Goal: Task Accomplishment & Management: Use online tool/utility

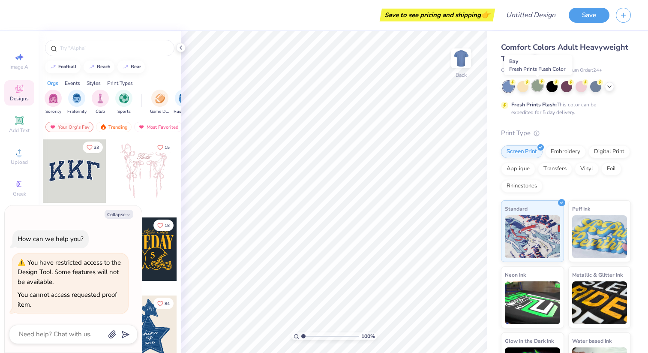
click at [534, 88] on div at bounding box center [537, 85] width 11 height 11
click at [373, 15] on div "Save to see pricing and shipping 👉" at bounding box center [258, 15] width 469 height 30
drag, startPoint x: 82, startPoint y: 210, endPoint x: 127, endPoint y: 230, distance: 48.7
click at [127, 230] on div "Collapse How can we help you? You have restricted access to the Design Tool. So…" at bounding box center [73, 278] width 137 height 147
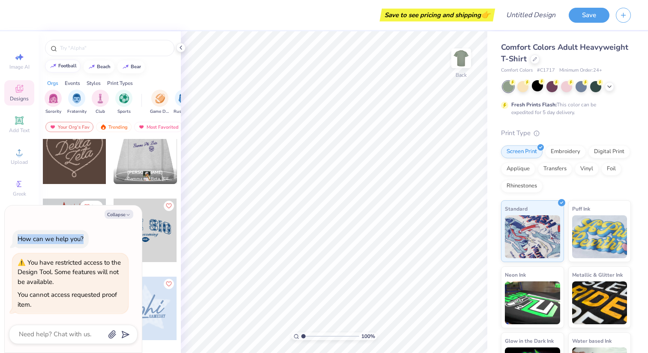
scroll to position [270, 0]
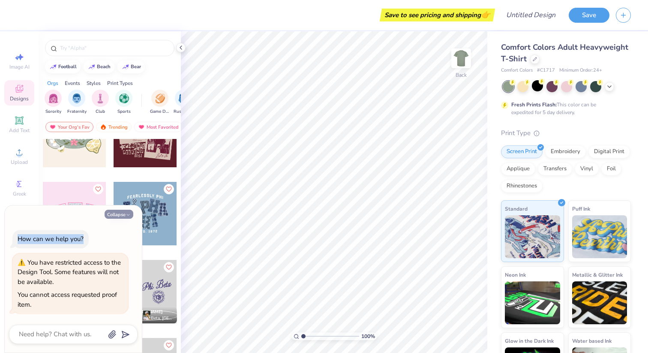
click at [125, 214] on button "Collapse" at bounding box center [119, 214] width 29 height 9
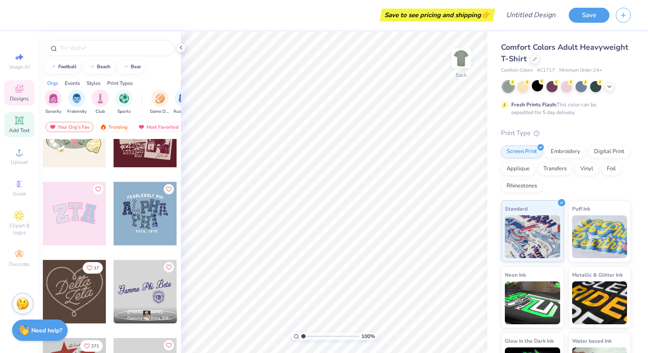
type textarea "x"
click at [464, 59] on img at bounding box center [461, 58] width 34 height 34
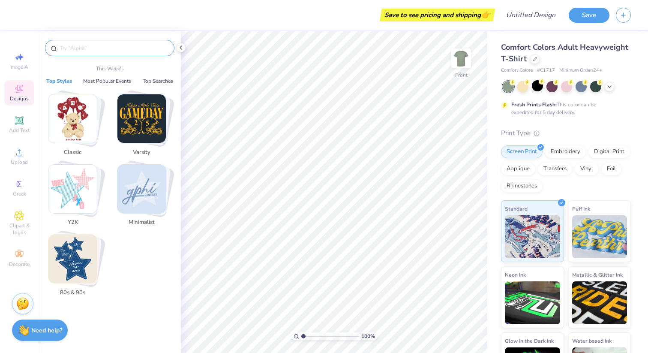
click at [117, 49] on input "text" at bounding box center [114, 48] width 110 height 9
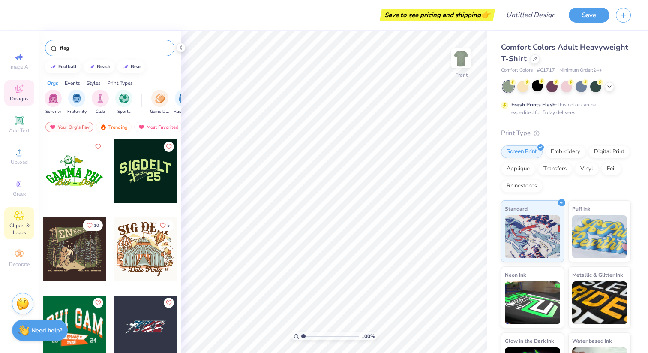
type input "flag"
click at [19, 214] on icon at bounding box center [19, 215] width 4 height 4
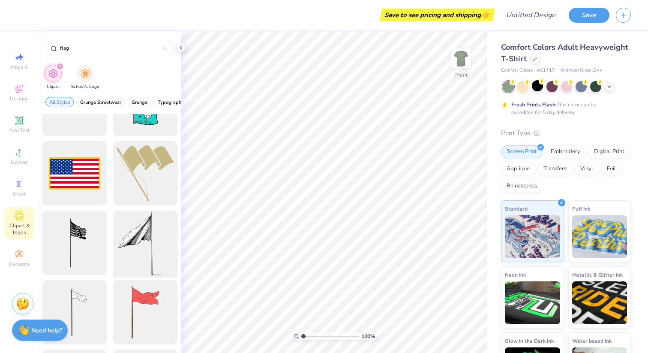
scroll to position [0, 0]
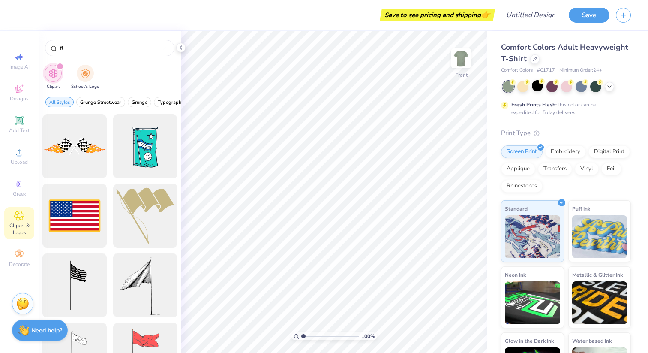
type input "f"
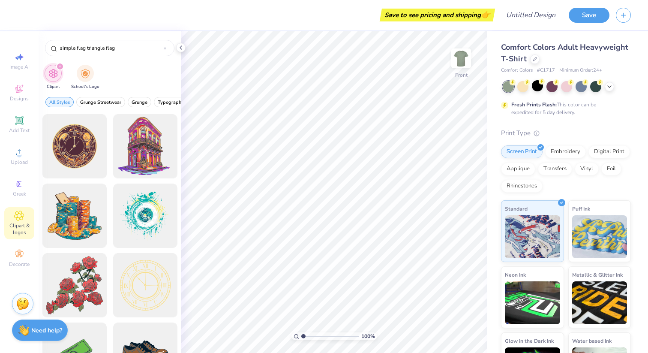
type input "simple flag triangle flag"
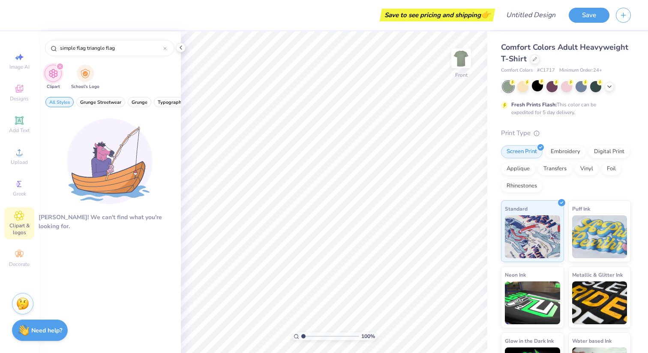
drag, startPoint x: 126, startPoint y: 54, endPoint x: 42, endPoint y: 51, distance: 84.0
click at [42, 51] on div "simple flag triangle flag" at bounding box center [110, 45] width 142 height 29
click at [62, 51] on input "simple flag triangle flag" at bounding box center [111, 48] width 104 height 9
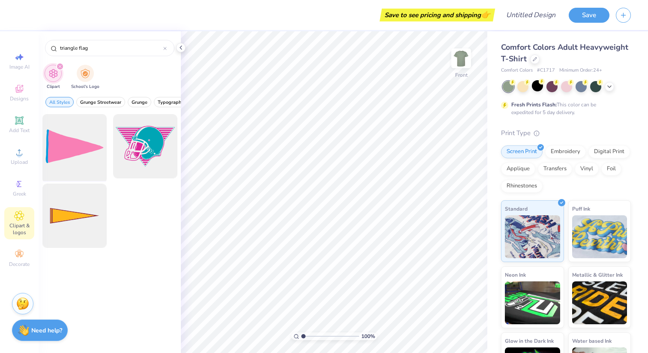
type input "triangle flag"
click at [85, 154] on div at bounding box center [74, 146] width 71 height 71
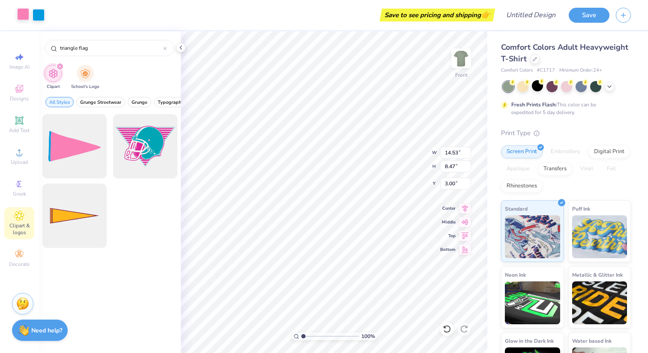
click at [25, 14] on div at bounding box center [23, 14] width 12 height 12
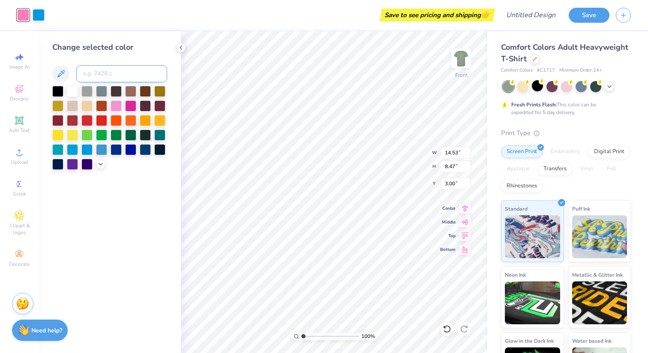
click at [98, 70] on input at bounding box center [121, 73] width 91 height 17
paste input "F3C623"
type input "F3C623"
click at [66, 72] on button at bounding box center [60, 73] width 17 height 17
drag, startPoint x: 123, startPoint y: 75, endPoint x: 73, endPoint y: 73, distance: 50.6
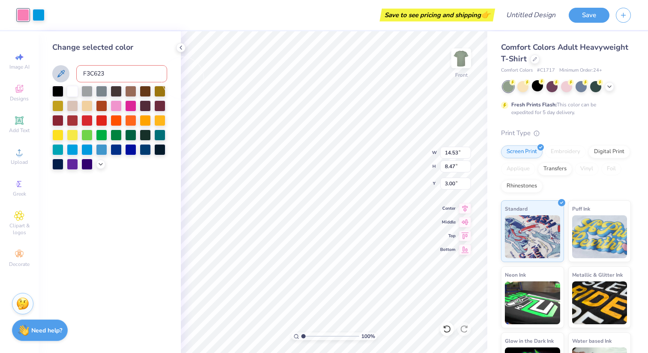
click at [73, 73] on div "F3C623" at bounding box center [109, 73] width 115 height 17
click at [101, 74] on input at bounding box center [121, 73] width 91 height 17
paste input "F3C623"
type input "F"
click at [161, 121] on div at bounding box center [159, 119] width 11 height 11
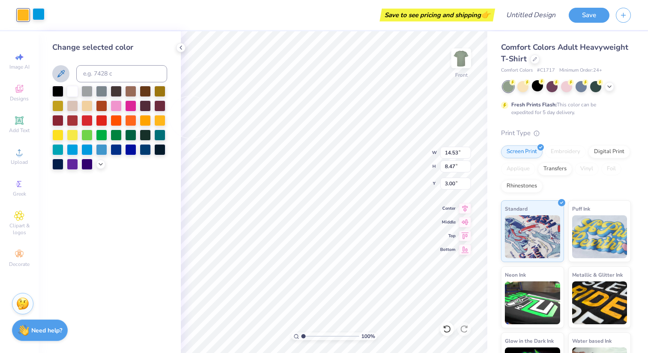
click at [40, 17] on div at bounding box center [39, 14] width 12 height 12
click at [120, 150] on div at bounding box center [116, 148] width 11 height 11
click at [62, 73] on icon at bounding box center [61, 74] width 10 height 10
type input "8.67"
type input "5.05"
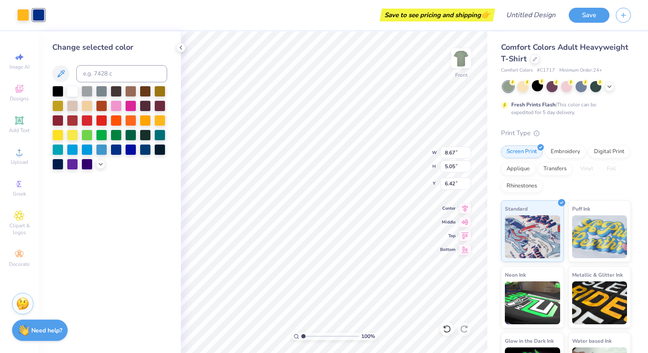
type input "7.01"
type input "8.89"
type input "4.87"
type input "8.26"
type input "8.66"
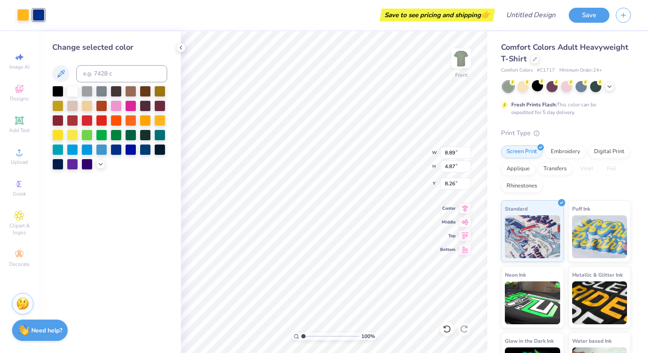
type input "5.05"
type input "7.26"
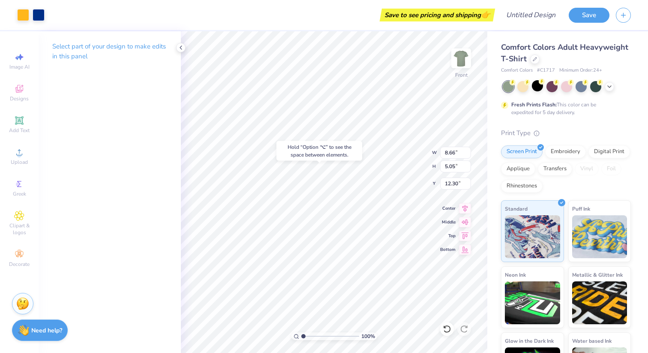
click at [285, 138] on div "Hold “Option ⌥” to see the space between elements." at bounding box center [319, 150] width 91 height 25
type input "7.26"
type input "7.06"
type input "9.38"
type input "5.46"
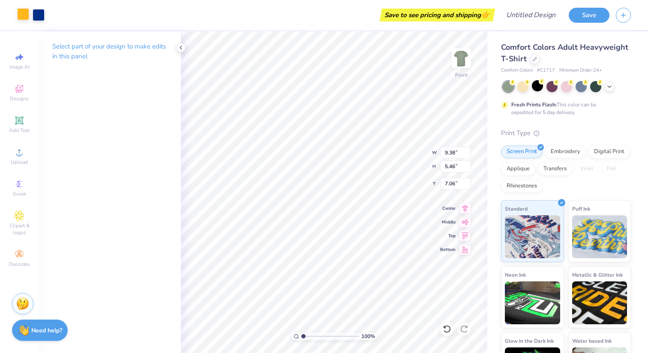
click at [24, 16] on div at bounding box center [23, 14] width 12 height 12
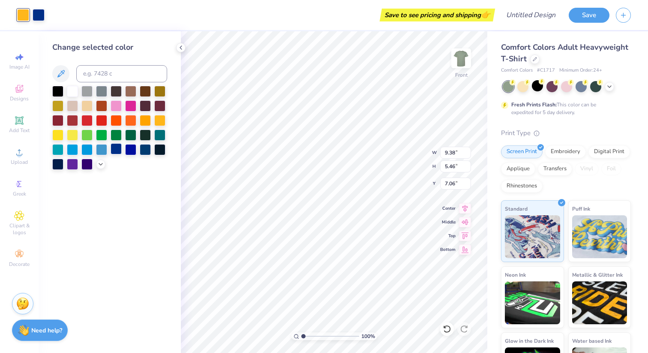
click at [119, 150] on div at bounding box center [116, 148] width 11 height 11
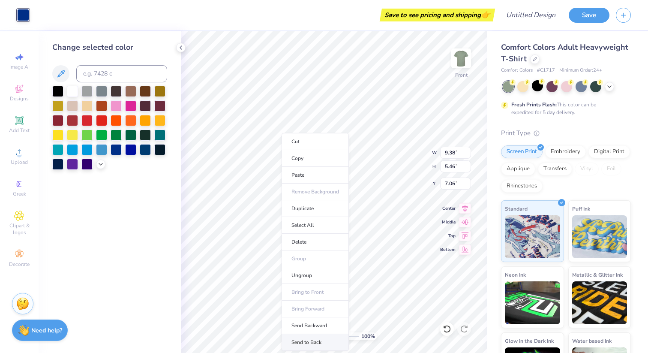
click at [312, 345] on li "Send to Back" at bounding box center [315, 342] width 67 height 17
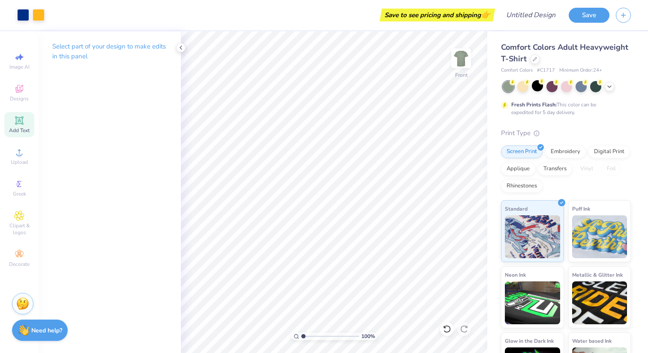
click at [24, 123] on div "Add Text" at bounding box center [19, 124] width 30 height 25
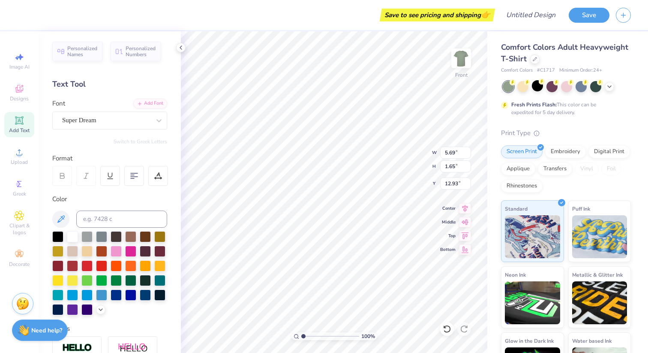
scroll to position [0, 0]
type textarea "NOTRE DAME"
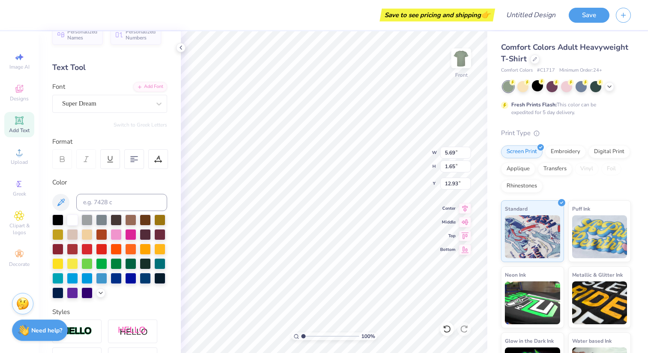
scroll to position [18, 0]
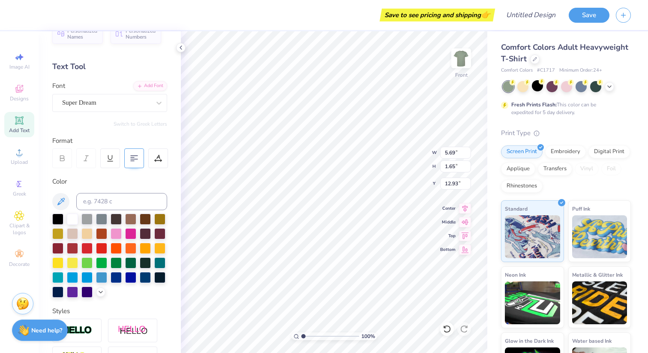
click at [133, 156] on icon at bounding box center [134, 158] width 8 height 8
type input "8.45"
type input "7.18"
type input "5.32"
type input "7.99"
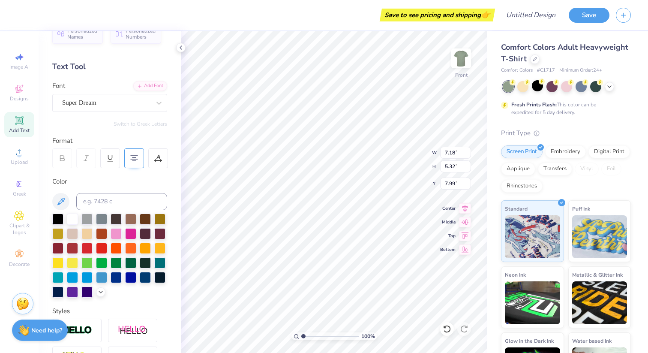
type input "3.92"
type input "2.90"
type input "9.45"
type input "4.83"
type input "3.58"
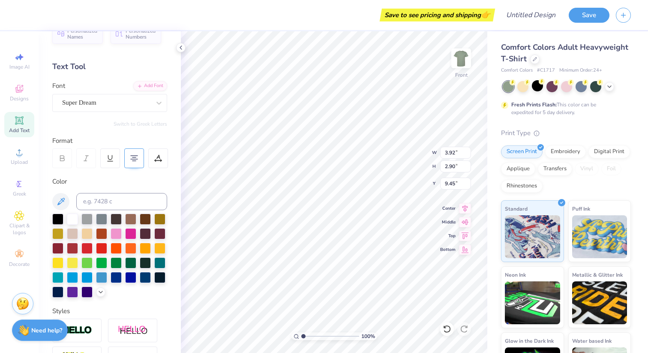
type input "8.76"
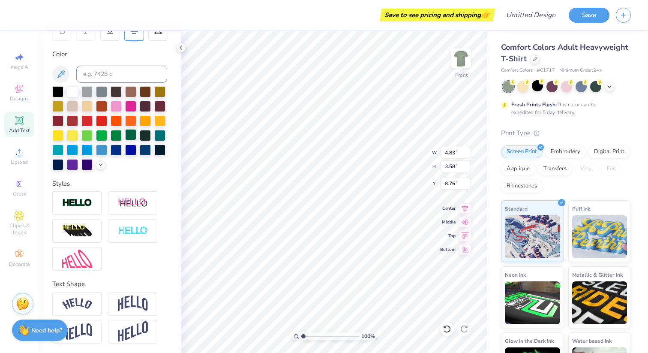
scroll to position [145, 0]
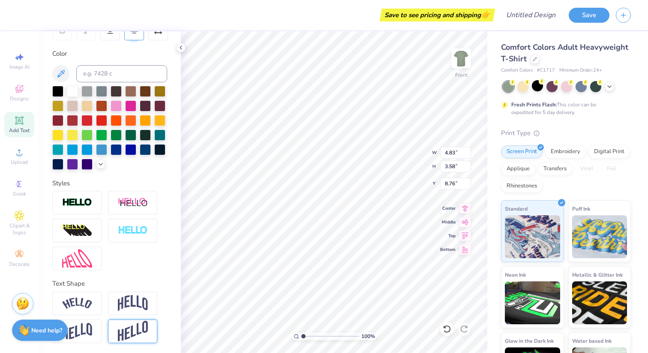
click at [123, 321] on img at bounding box center [133, 331] width 30 height 21
type input "4.37"
type input "6.46"
type input "7.31"
click at [123, 321] on img at bounding box center [133, 331] width 30 height 21
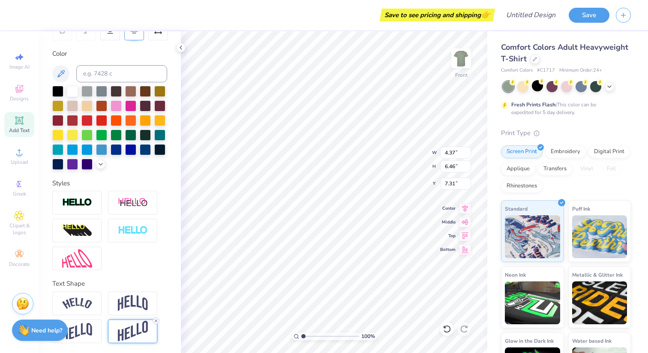
click at [156, 321] on line at bounding box center [156, 320] width 3 height 3
type input "4.83"
type input "3.58"
type input "8.39"
click at [78, 260] on img at bounding box center [77, 258] width 30 height 18
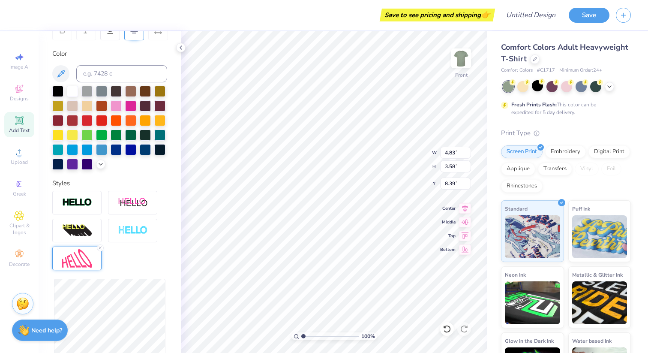
type input "4.72"
type input "3.43"
type input "8.46"
type input "4.85"
type input "2.71"
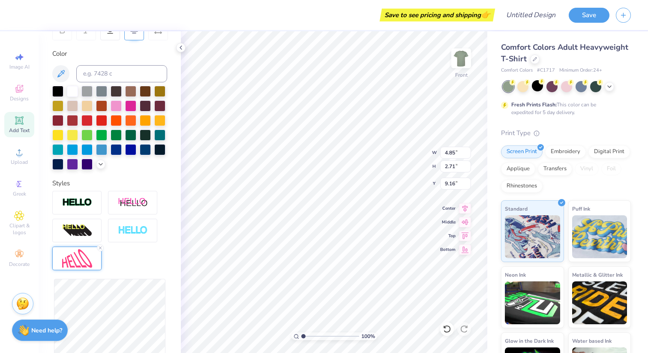
type input "8.05"
type input "4.70"
type input "2.79"
type input "7.80"
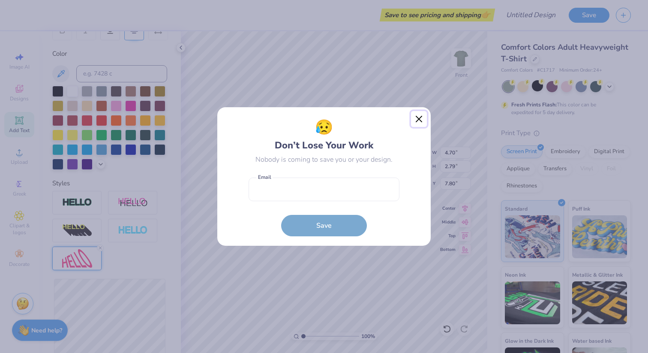
click at [417, 122] on button "Close" at bounding box center [419, 119] width 16 height 16
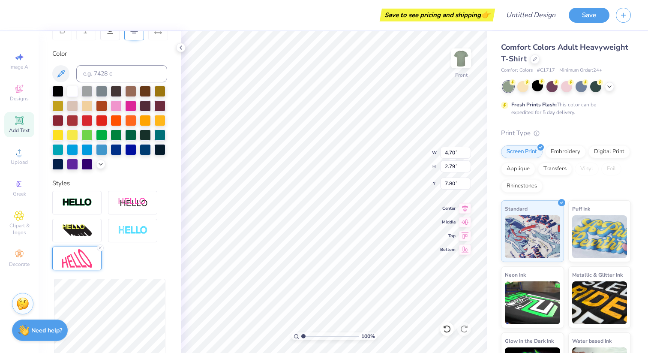
type input "6.89"
type input "4.09"
type input "7.78"
type input "6.94"
type input "3.96"
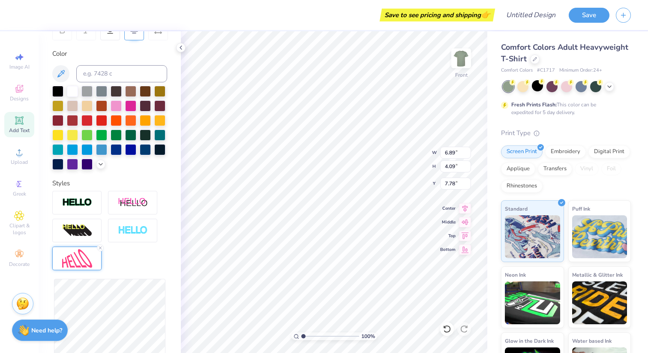
type input "7.84"
type input "7.02"
type input "4.33"
type input "7.64"
type input "6.99"
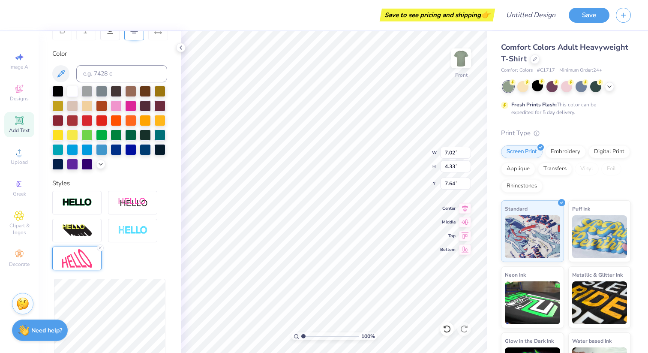
type input "4.35"
type input "7.63"
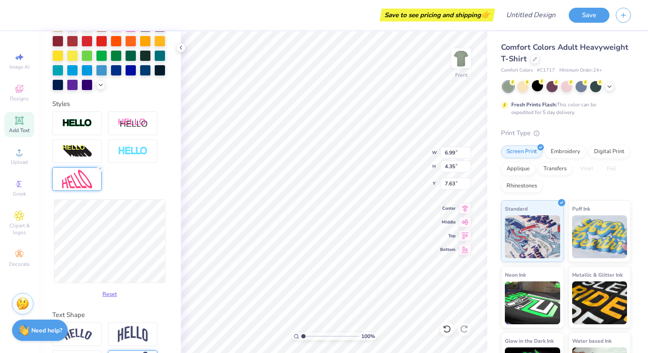
scroll to position [229, 0]
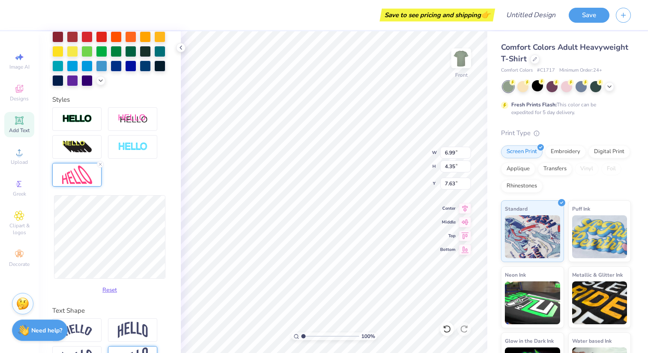
type input "7.20"
type input "4.99"
type input "7.33"
type input "7.19"
type input "5.52"
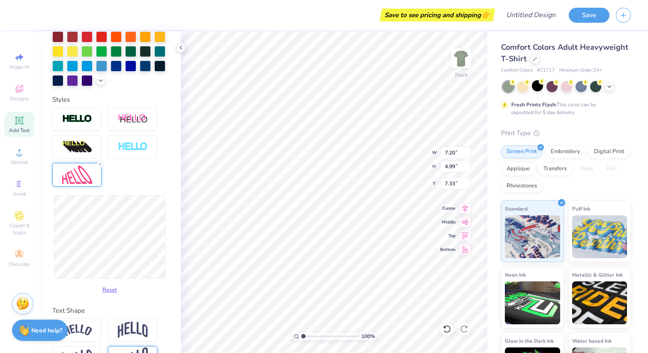
type input "7.07"
type input "7.11"
type input "5.42"
type input "7.12"
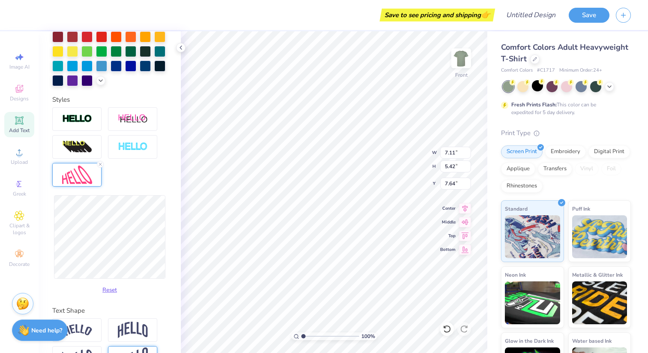
type input "7.67"
type textarea "NOTRE"
type input "7.47"
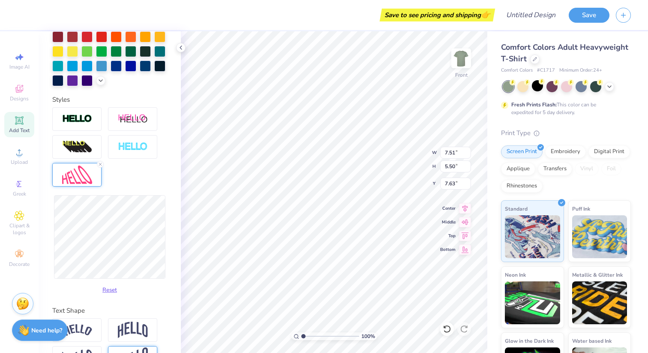
type input "5.48"
type input "3.89"
type input "2.85"
type input "7.64"
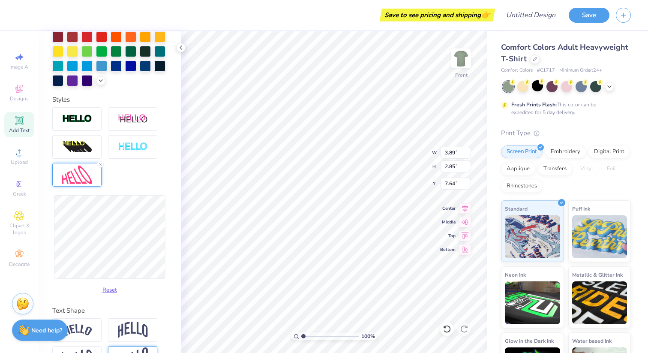
type textarea "NOTRE DAME"
type input "5.60"
type input "4.26"
type input "7.65"
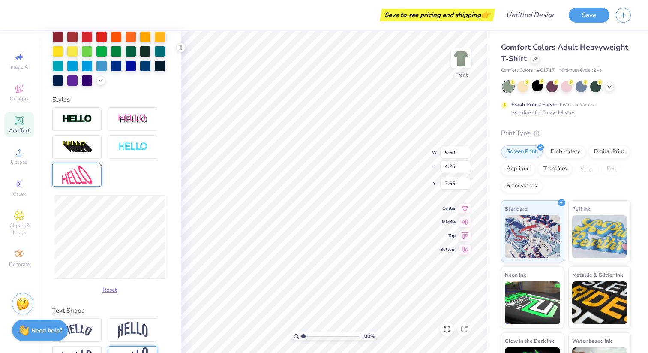
type input "5.63"
type input "4.20"
type input "7.69"
type input "5.64"
type input "4.23"
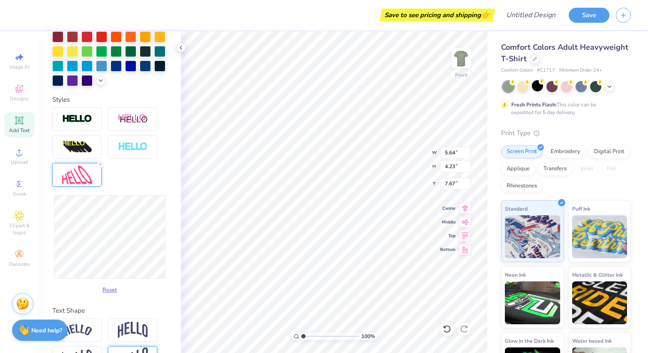
type input "7.71"
click at [114, 64] on div at bounding box center [116, 65] width 11 height 11
type textarea "NOTRE"
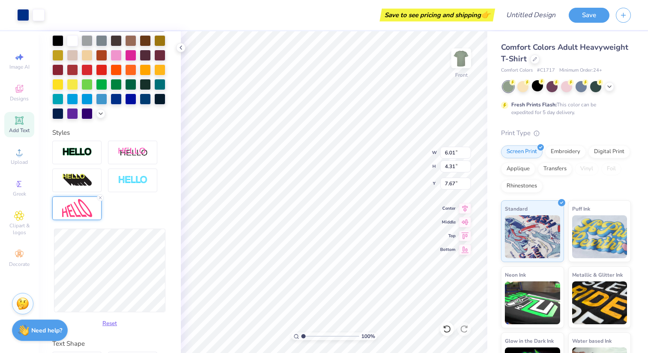
scroll to position [262, 0]
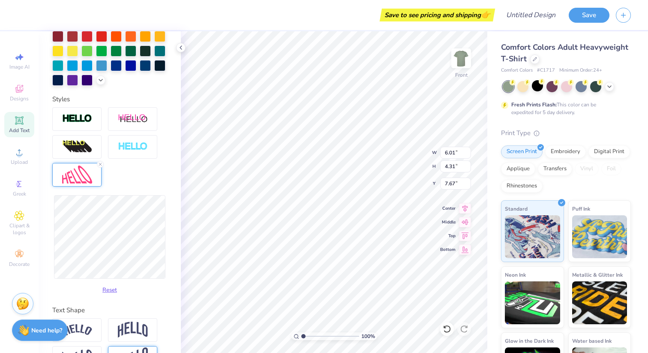
type input "8.66"
type input "5.05"
type input "7.30"
type input "6.01"
type input "4.31"
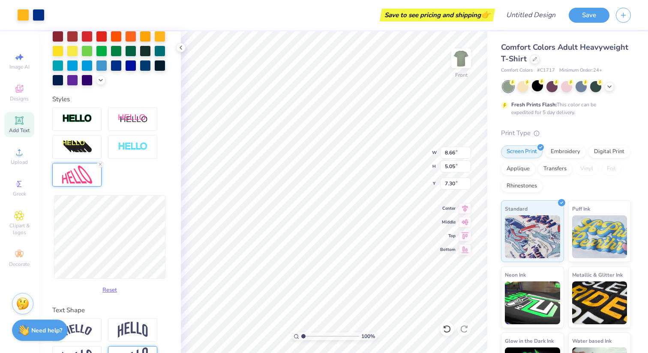
type input "7.67"
type input "3.62"
type input "2.60"
type input "7.68"
type input "3.36"
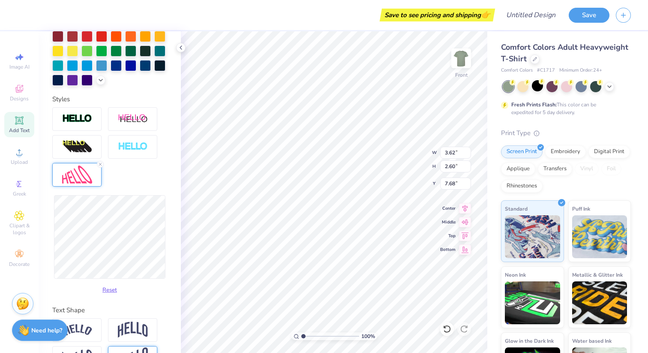
type input "1.60"
type input "8.14"
type input "3.90"
type input "2.14"
type input "7.87"
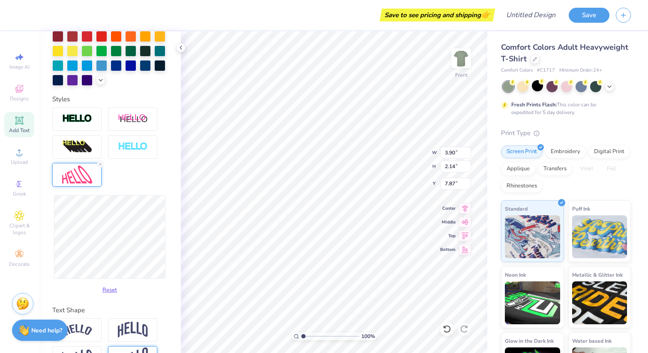
type input "3.97"
type input "2.15"
type input "7.86"
type input "5.51"
type input "2.99"
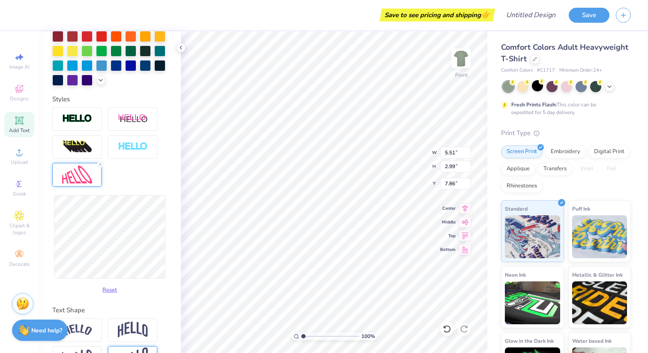
type input "5.50"
type input "2.97"
type input "7.87"
type input "6.62"
type input "3.57"
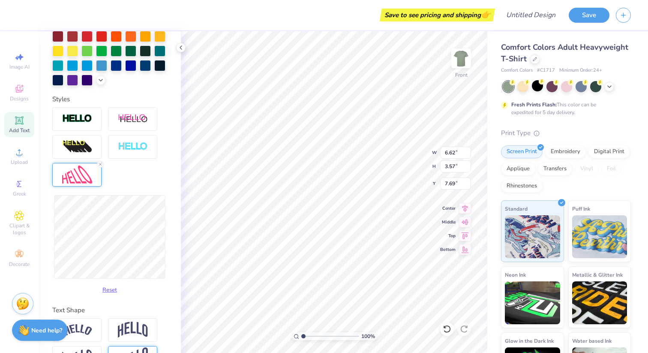
type input "7.69"
type input "6.60"
type input "3.58"
type input "7.68"
type input "6.21"
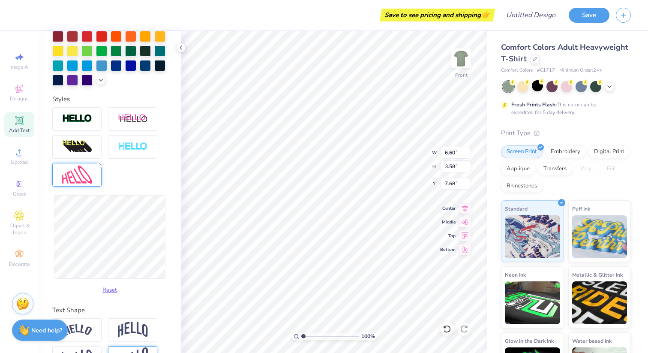
type input "2.51"
type input "8.22"
type input "6.78"
type input "8.23"
type input "7.85"
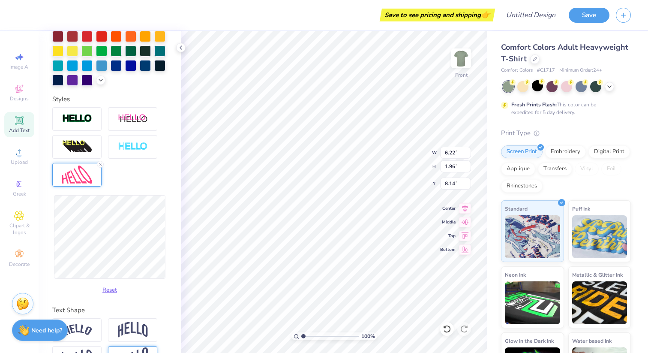
type input "8.14"
type input "2.33"
type input "7.85"
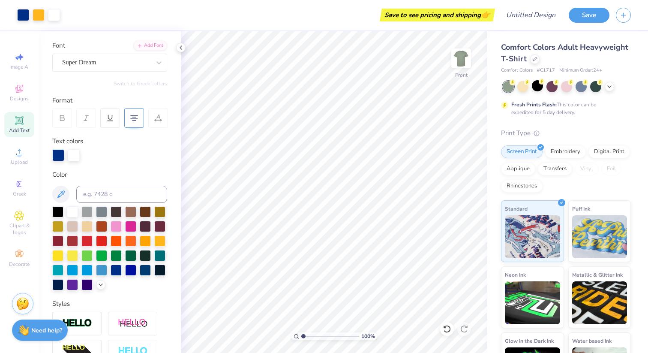
scroll to position [0, 0]
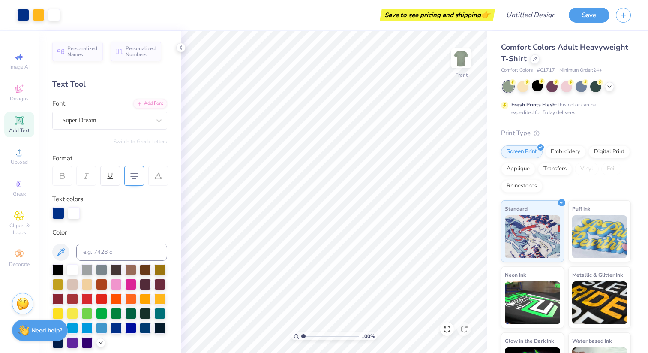
click at [24, 125] on icon at bounding box center [19, 120] width 10 height 10
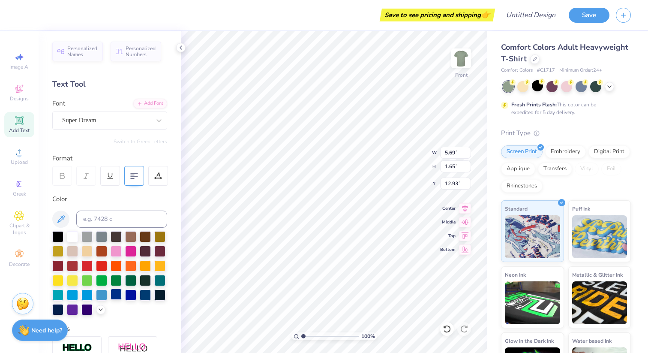
type textarea "DAME"
click at [117, 290] on div at bounding box center [116, 293] width 11 height 11
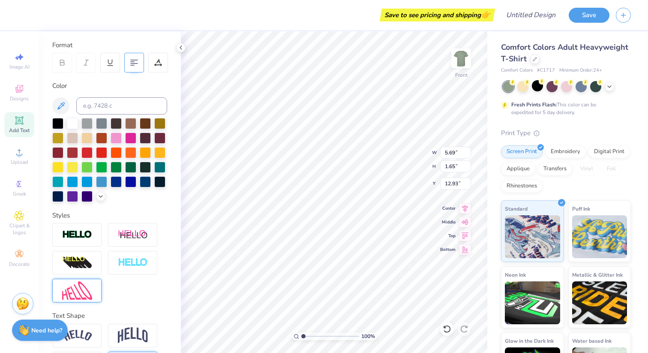
scroll to position [121, 0]
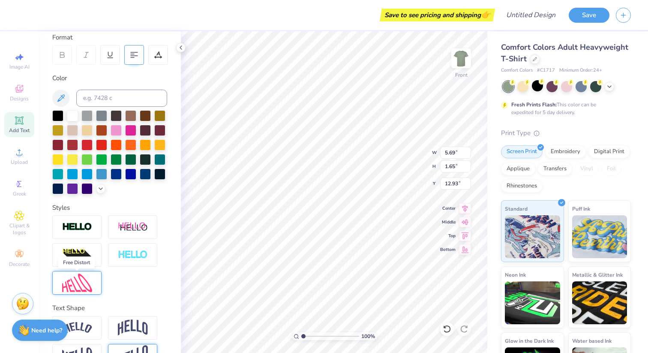
click at [74, 283] on img at bounding box center [77, 282] width 30 height 18
click at [90, 281] on img at bounding box center [77, 282] width 30 height 18
click at [90, 282] on img at bounding box center [77, 282] width 30 height 18
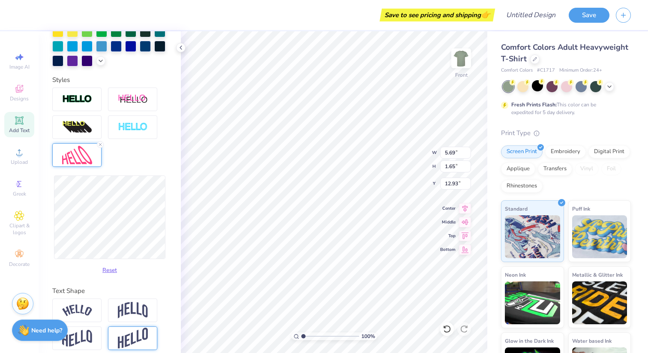
scroll to position [249, 0]
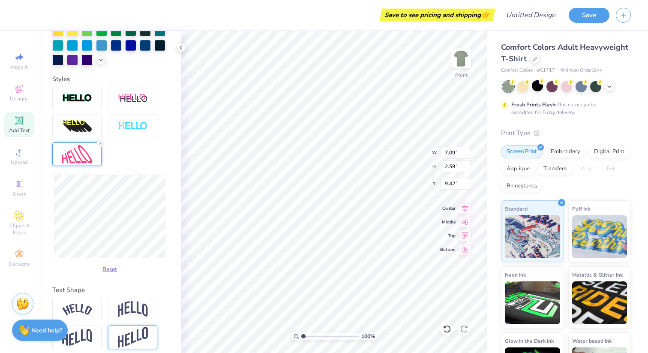
type input "9.42"
type input "6.82"
type input "1.85"
type input "9.79"
type input "4.82"
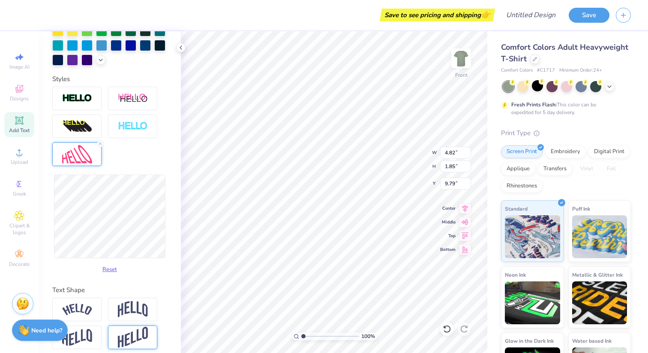
type input "10.18"
type input "4.50"
type input "4.49"
type input "1.84"
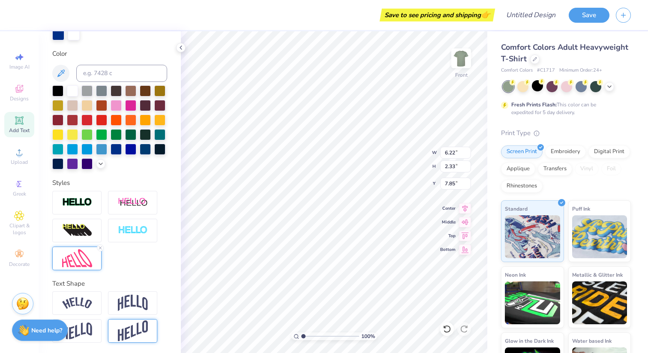
click at [78, 256] on img at bounding box center [77, 258] width 30 height 18
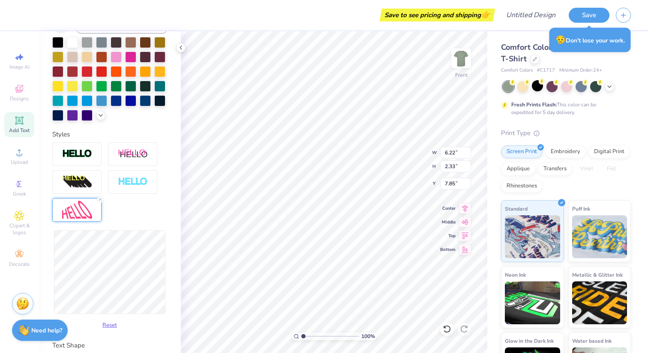
scroll to position [234, 0]
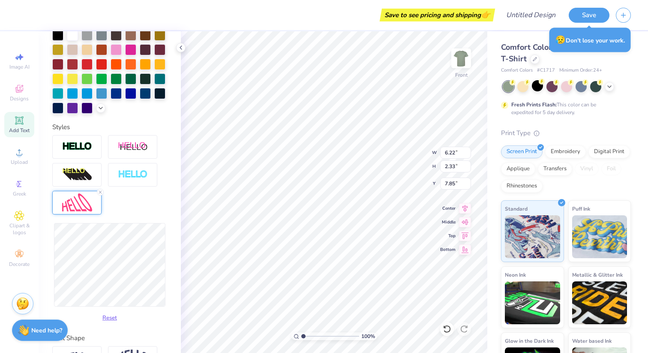
type input "6.16"
type input "1.95"
type input "7.86"
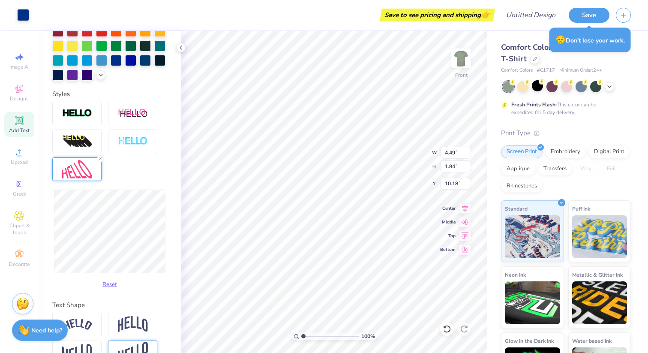
scroll to position [145, 0]
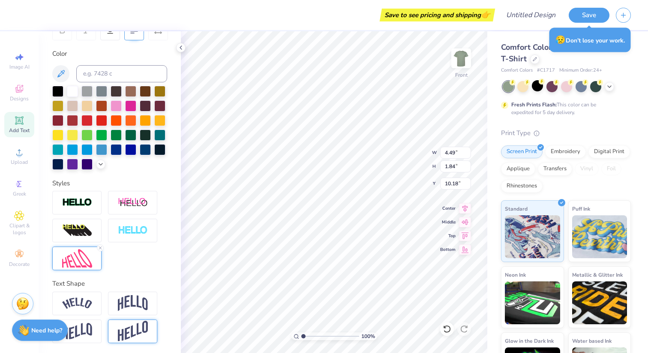
click at [78, 267] on div at bounding box center [76, 258] width 49 height 24
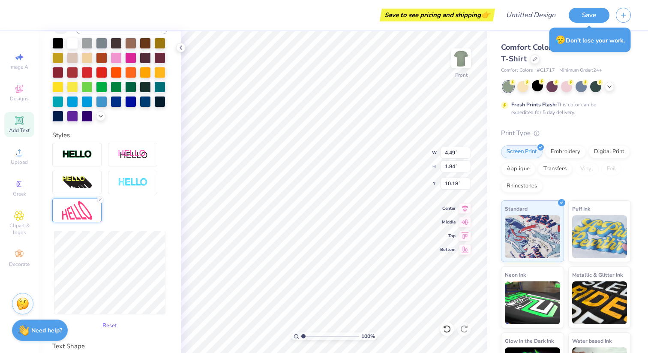
scroll to position [194, 0]
type input "5.05"
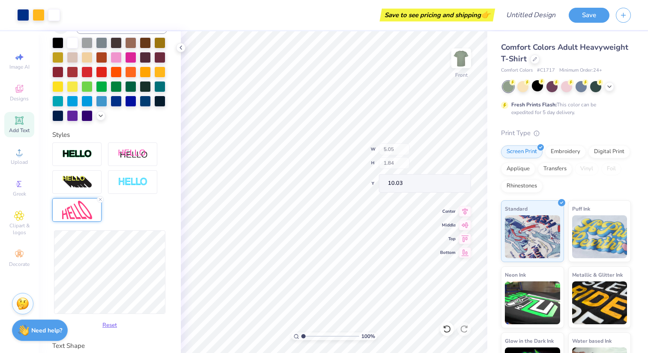
type input "10.03"
click at [614, 86] on div at bounding box center [567, 86] width 128 height 11
click at [609, 87] on icon at bounding box center [609, 85] width 7 height 7
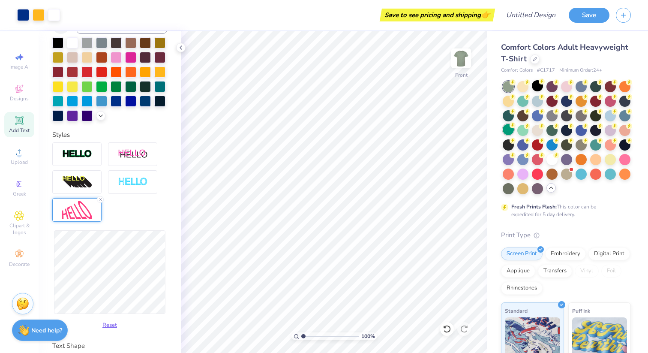
click at [507, 130] on div at bounding box center [508, 129] width 11 height 11
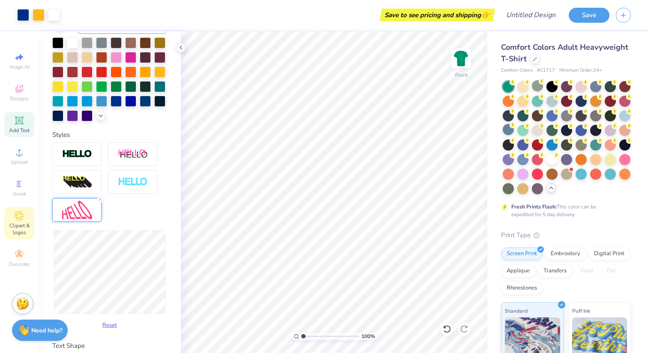
click at [22, 214] on icon at bounding box center [19, 215] width 10 height 10
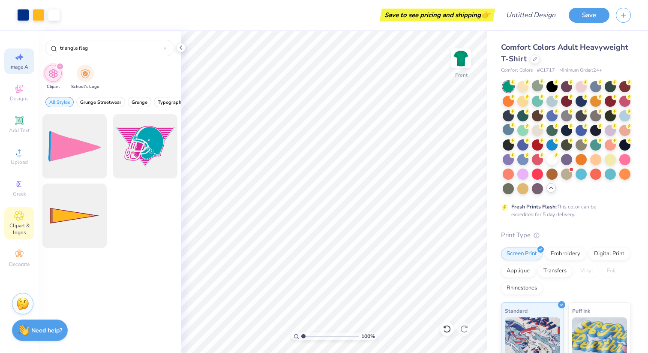
drag, startPoint x: 102, startPoint y: 51, endPoint x: 27, endPoint y: 51, distance: 74.1
click at [27, 51] on div "Art colors Save to see pricing and shipping 👉 Design Title Save Image AI Design…" at bounding box center [324, 176] width 648 height 353
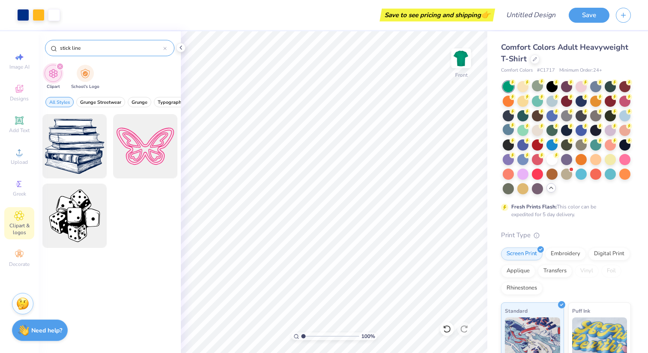
drag, startPoint x: 72, startPoint y: 48, endPoint x: 54, endPoint y: 48, distance: 18.4
click at [54, 48] on div "stick line" at bounding box center [109, 48] width 129 height 16
type input "line"
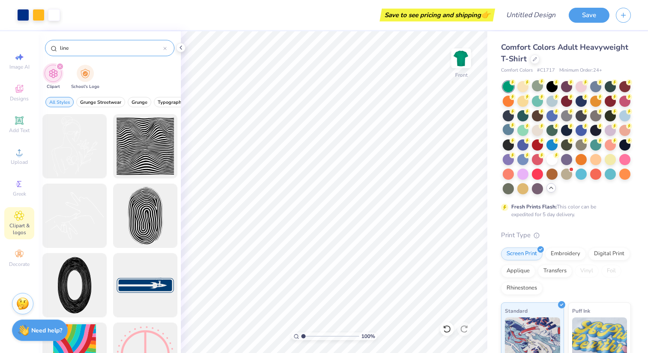
drag, startPoint x: 77, startPoint y: 48, endPoint x: 51, endPoint y: 47, distance: 26.6
click at [51, 47] on div "line" at bounding box center [109, 48] width 129 height 16
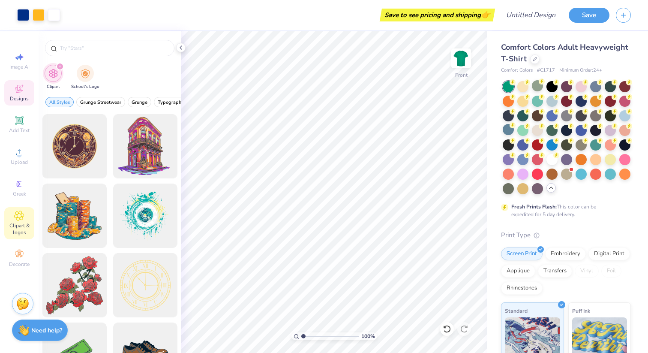
click at [22, 96] on span "Designs" at bounding box center [19, 98] width 19 height 7
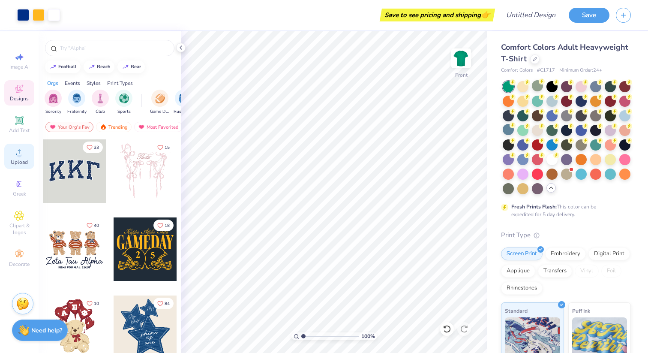
click at [21, 151] on icon at bounding box center [19, 152] width 10 height 10
click at [22, 150] on icon at bounding box center [19, 152] width 10 height 10
click at [17, 190] on span "Greek" at bounding box center [19, 193] width 13 height 7
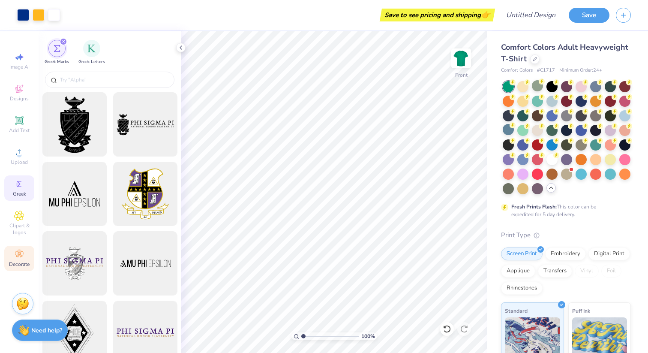
click at [22, 249] on div "Decorate" at bounding box center [19, 258] width 30 height 25
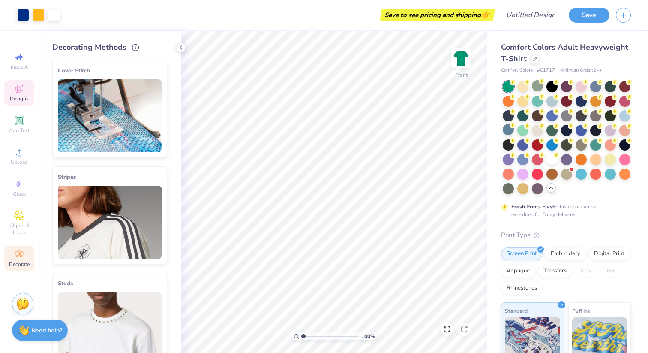
click at [23, 95] on span "Designs" at bounding box center [19, 98] width 19 height 7
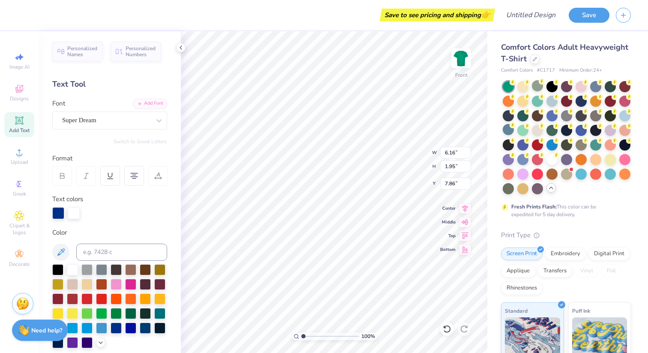
type input "6.16"
type input "1.95"
type input "7.86"
type input "8.66"
type input "5.05"
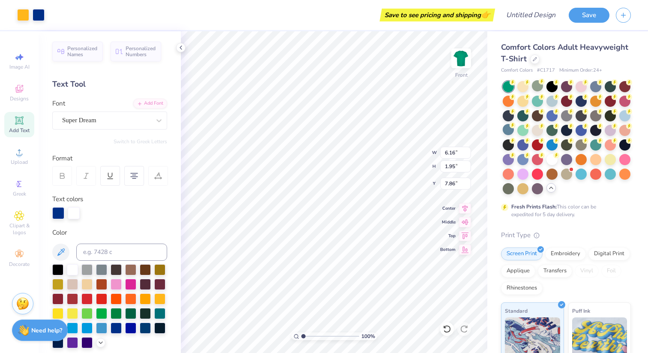
type input "7.30"
type input "9.38"
type input "5.46"
type input "7.08"
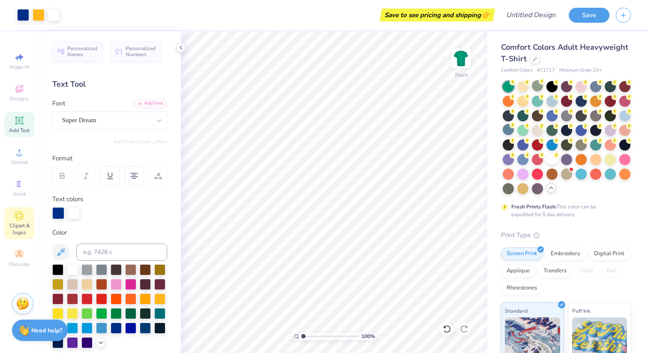
click at [16, 216] on icon at bounding box center [19, 215] width 10 height 10
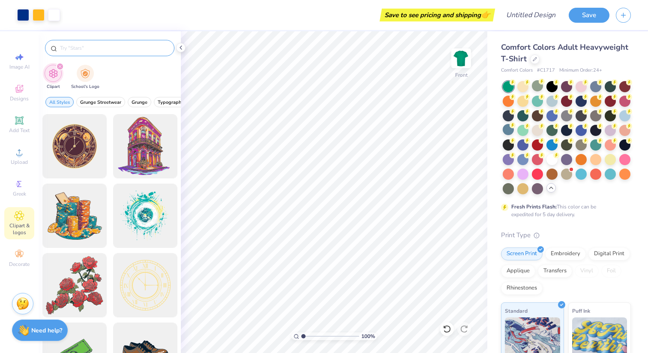
click at [96, 45] on input "text" at bounding box center [114, 48] width 110 height 9
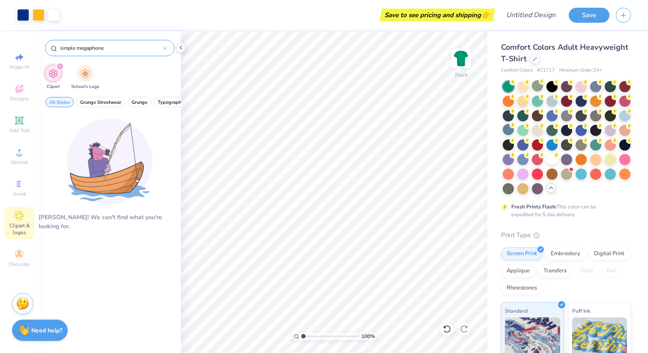
click at [68, 49] on input "simple megaphone" at bounding box center [111, 48] width 104 height 9
type input "megaphone"
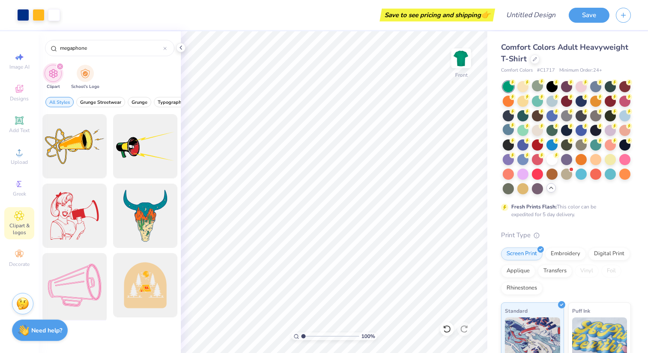
click at [71, 287] on div at bounding box center [74, 285] width 71 height 71
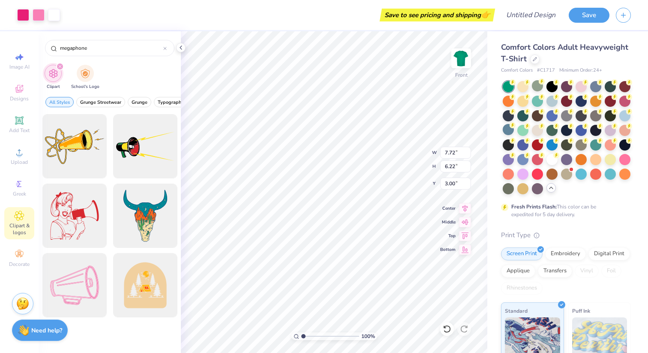
type input "7.72"
type input "6.22"
type input "14.22"
type input "5.51"
type input "4.44"
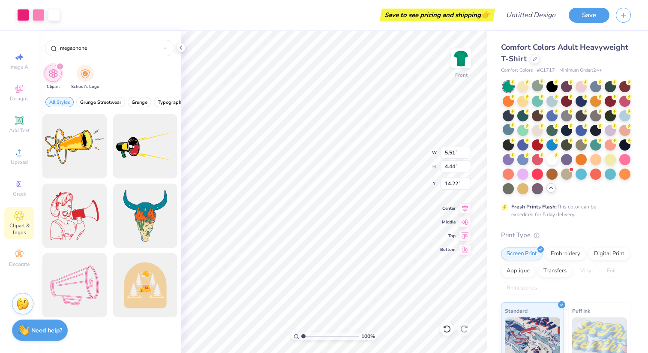
type input "15.28"
type input "6.94"
type input "5.59"
type input "14.13"
type input "6.96"
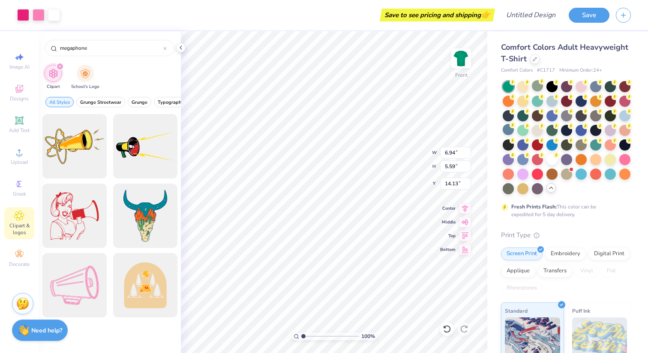
type input "5.78"
type input "13.91"
type input "13.75"
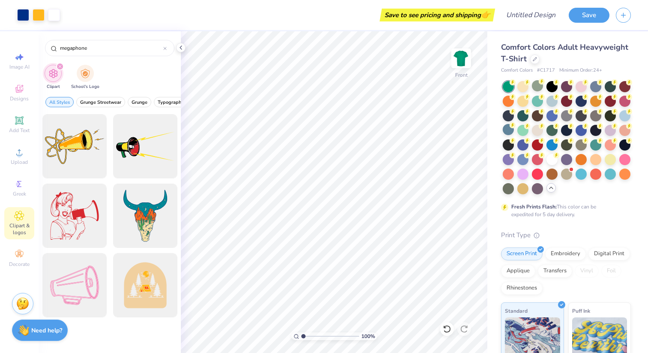
click at [58, 67] on icon "filter for Clipart" at bounding box center [59, 66] width 3 height 3
click at [60, 65] on icon "filter for Clipart" at bounding box center [59, 66] width 3 height 3
drag, startPoint x: 91, startPoint y: 44, endPoint x: 43, endPoint y: 44, distance: 48.0
click at [43, 44] on div "megaphone" at bounding box center [110, 45] width 142 height 29
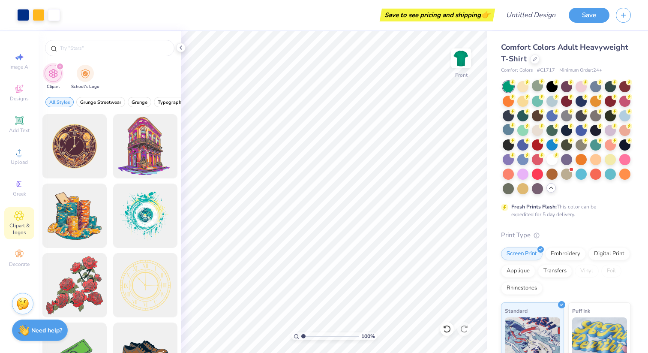
click at [60, 74] on div "filter for Clipart" at bounding box center [53, 73] width 17 height 17
click at [81, 46] on input "text" at bounding box center [114, 48] width 110 height 9
click at [80, 47] on input "text" at bounding box center [114, 48] width 110 height 9
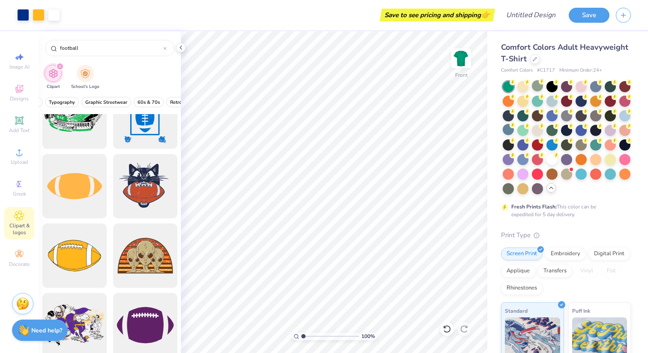
scroll to position [725, 0]
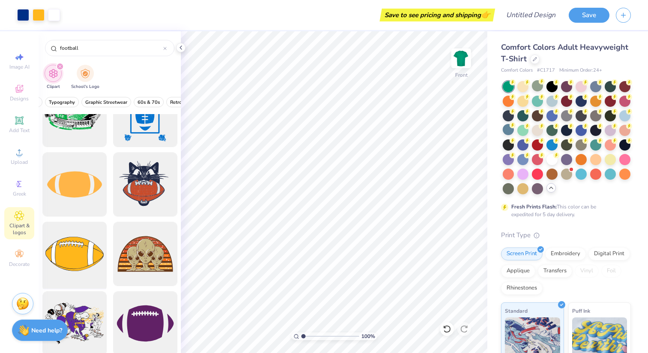
type input "football"
click at [86, 248] on div at bounding box center [74, 254] width 71 height 71
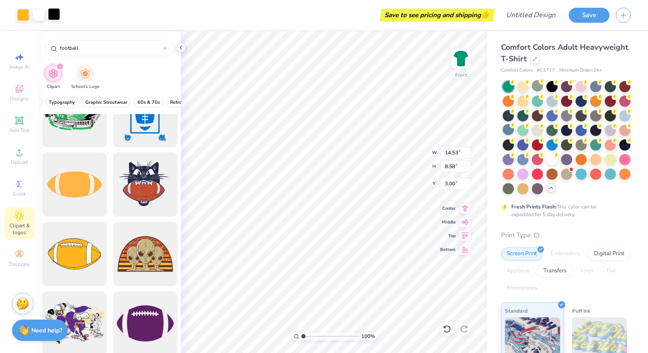
click at [57, 17] on div at bounding box center [54, 14] width 12 height 12
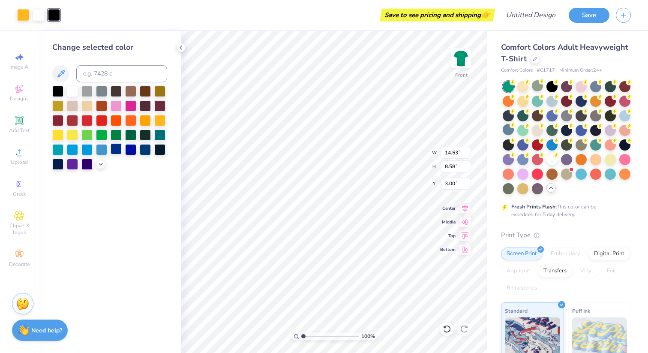
click at [112, 149] on div at bounding box center [116, 148] width 11 height 11
click at [41, 15] on div at bounding box center [39, 14] width 12 height 12
click at [117, 148] on div at bounding box center [116, 148] width 11 height 11
type input "14.16"
type input "8.83"
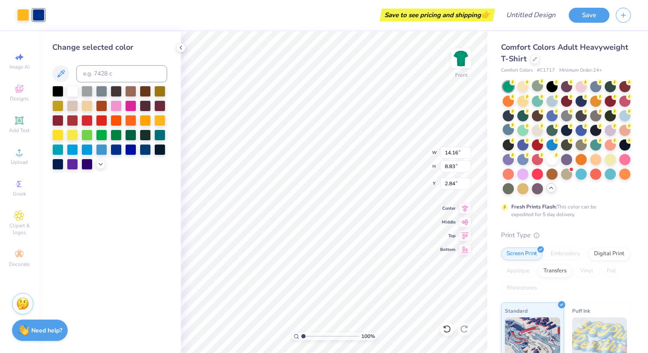
type input "2.84"
type input "7.85"
type input "4.90"
type input "16.65"
type input "8.12"
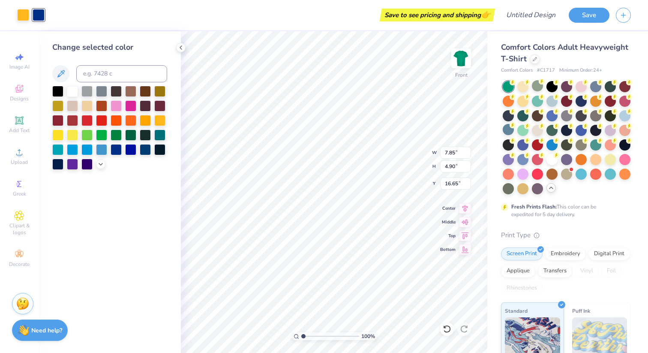
type input "5.06"
type input "16.45"
click at [25, 15] on div at bounding box center [23, 14] width 12 height 12
click at [58, 136] on div at bounding box center [57, 134] width 11 height 11
click at [71, 137] on div at bounding box center [72, 134] width 11 height 11
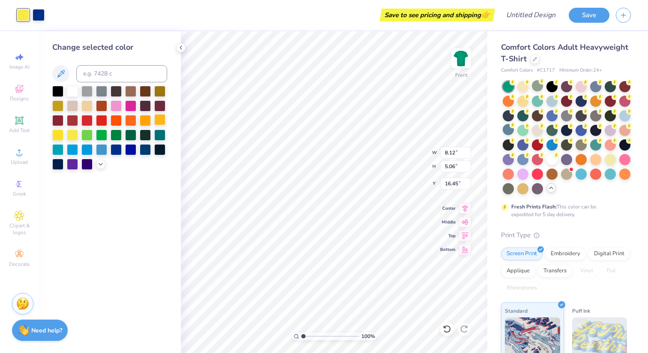
click at [147, 120] on div at bounding box center [145, 120] width 11 height 11
click at [162, 119] on div at bounding box center [159, 119] width 11 height 11
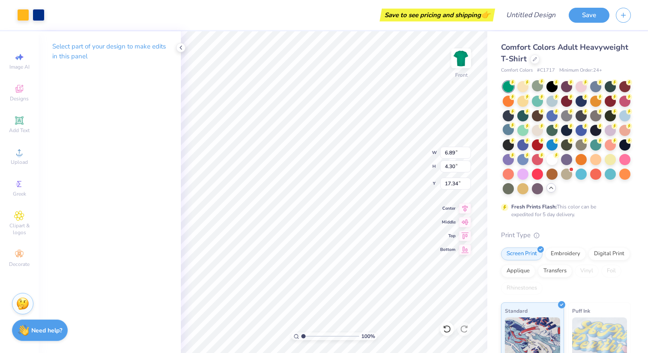
type input "6.89"
type input "4.30"
type input "16.18"
click at [16, 188] on icon at bounding box center [19, 184] width 10 height 10
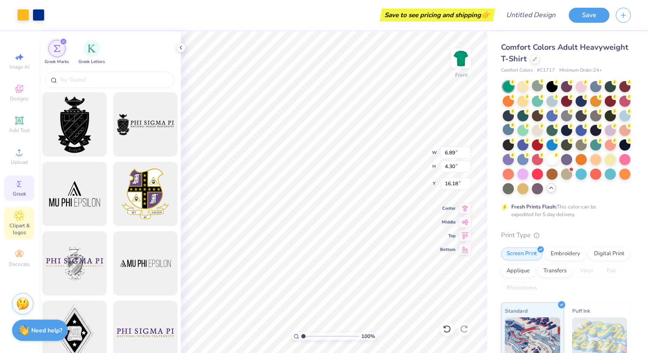
click at [19, 221] on div "Clipart & logos" at bounding box center [19, 223] width 30 height 32
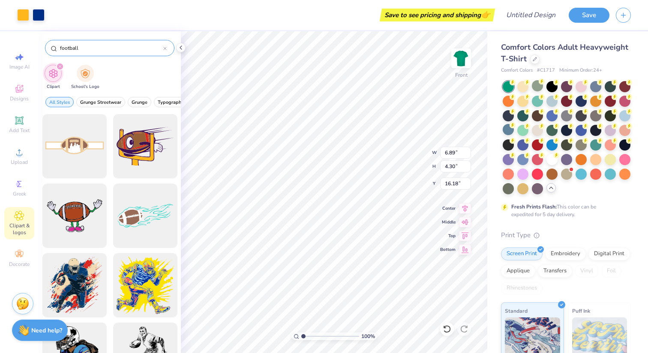
click at [100, 48] on input "football" at bounding box center [111, 48] width 104 height 9
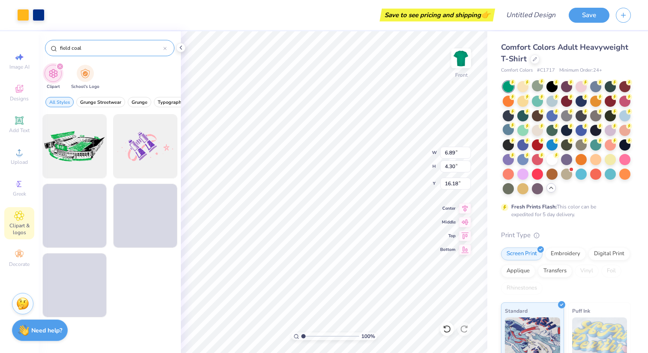
click at [102, 55] on div "field coal" at bounding box center [109, 48] width 129 height 16
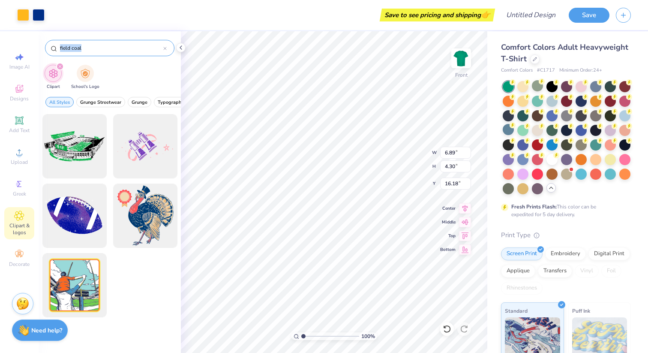
click at [78, 49] on input "field coal" at bounding box center [111, 48] width 104 height 9
type input "field goal"
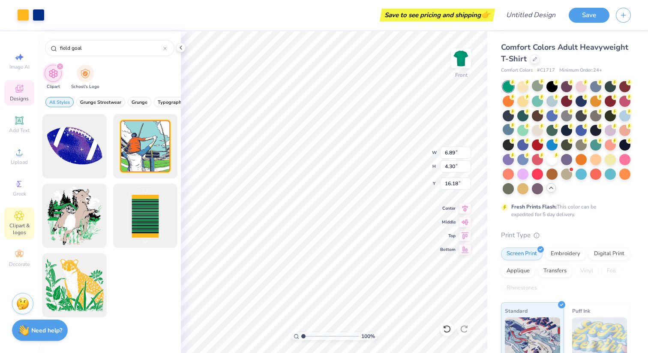
click at [22, 92] on icon at bounding box center [19, 89] width 10 height 10
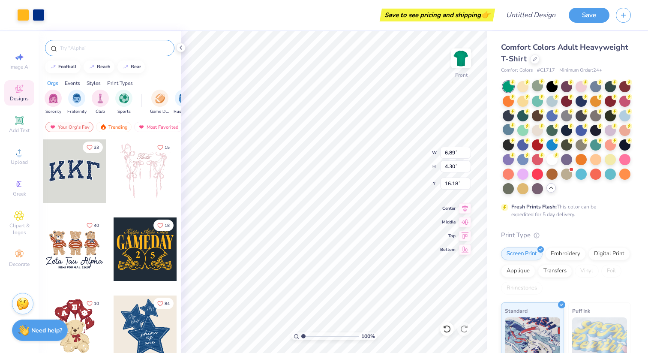
click at [120, 54] on div at bounding box center [109, 48] width 129 height 16
click at [111, 51] on input "text" at bounding box center [114, 48] width 110 height 9
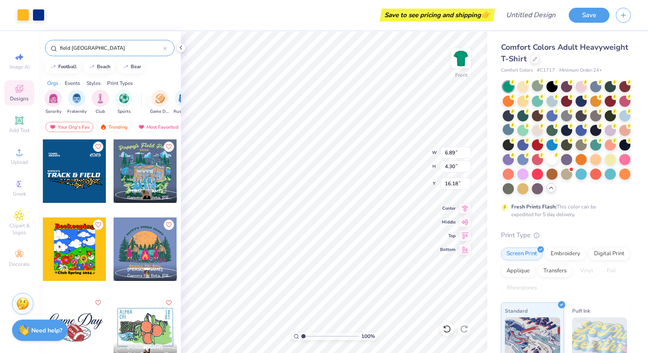
type input "field goal"
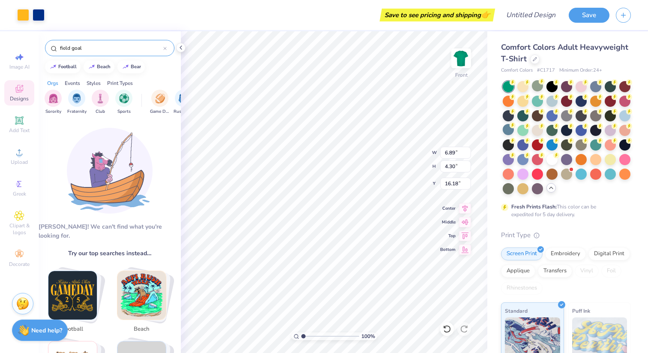
drag, startPoint x: 111, startPoint y: 46, endPoint x: 19, endPoint y: 47, distance: 91.7
click at [19, 47] on div "Art colors Save to see pricing and shipping 👉 Design Title Save Image AI Design…" at bounding box center [324, 176] width 648 height 353
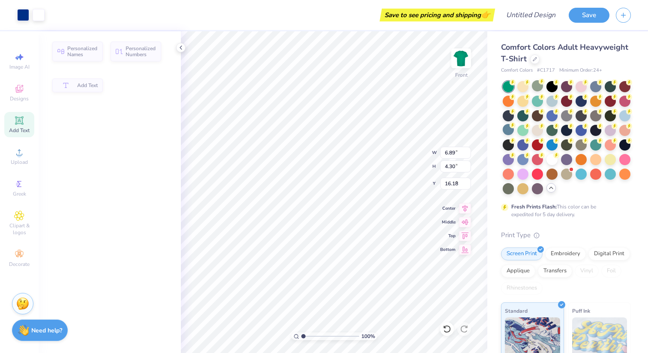
type input "6.16"
type input "1.95"
type input "7.86"
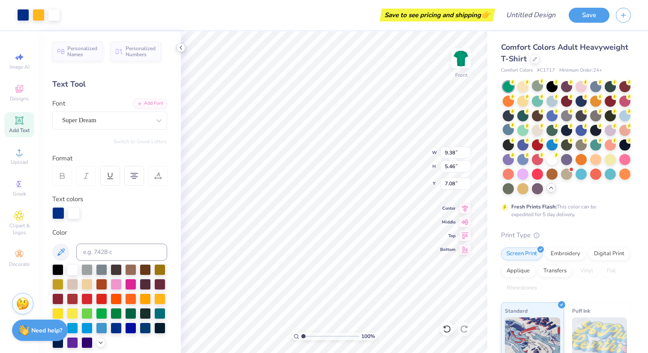
click at [183, 46] on icon at bounding box center [180, 47] width 7 height 7
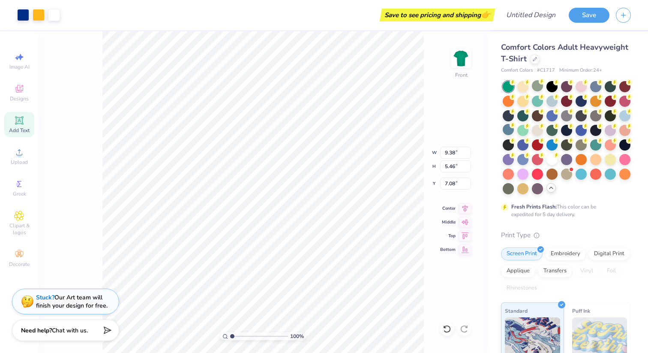
type input "3.61"
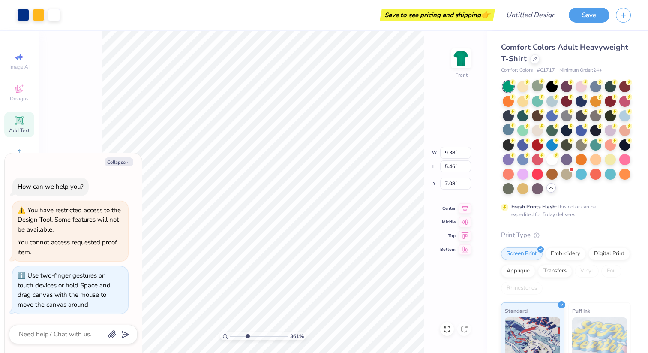
type textarea "x"
type input "4.56"
type textarea "x"
type input "4.67"
type textarea "x"
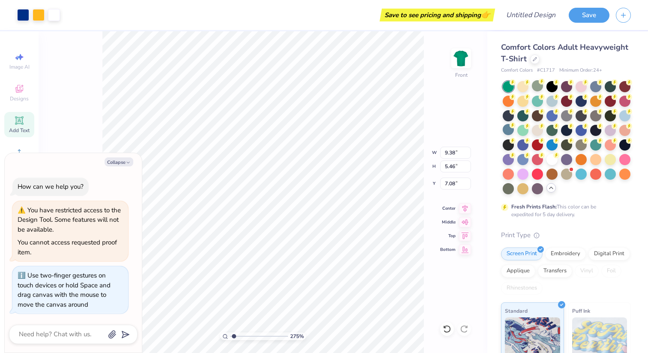
type input "1"
drag, startPoint x: 232, startPoint y: 334, endPoint x: 202, endPoint y: 330, distance: 30.2
click at [230, 332] on input "range" at bounding box center [259, 336] width 58 height 8
click at [123, 161] on button "Collapse" at bounding box center [119, 161] width 29 height 9
type textarea "x"
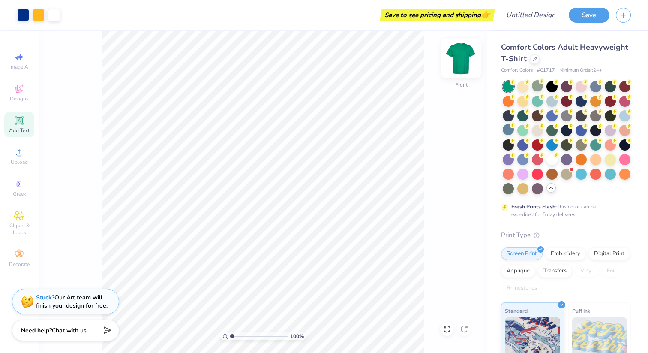
click at [461, 58] on img at bounding box center [461, 58] width 34 height 34
click at [455, 63] on img at bounding box center [461, 58] width 34 height 34
type input "7.25"
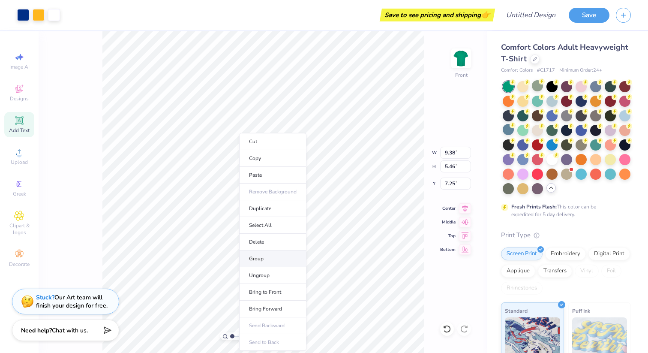
click at [255, 256] on li "Group" at bounding box center [272, 258] width 67 height 17
click at [264, 159] on li "Copy" at bounding box center [284, 158] width 67 height 17
click at [235, 336] on input "range" at bounding box center [259, 336] width 58 height 8
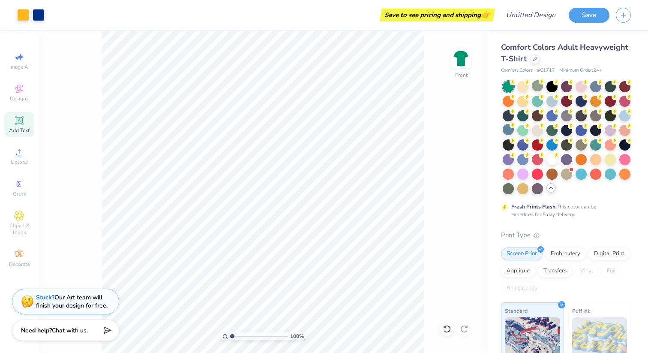
drag, startPoint x: 236, startPoint y: 333, endPoint x: 212, endPoint y: 333, distance: 24.0
type input "1"
click at [230, 333] on input "range" at bounding box center [259, 336] width 58 height 8
click at [78, 302] on div "Stuck? Our Art team will finish your design for free." at bounding box center [72, 300] width 72 height 16
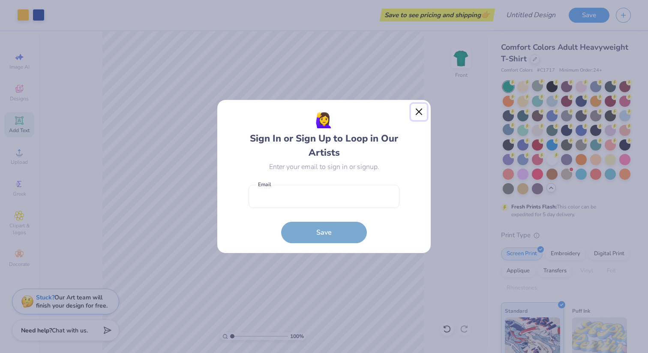
click at [417, 110] on button "Close" at bounding box center [419, 112] width 16 height 16
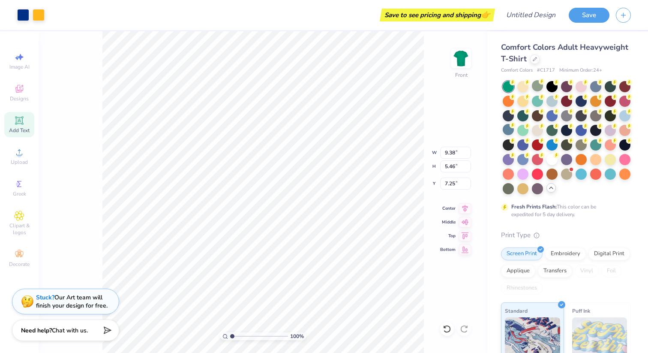
type input "6.94"
